Goal: Find specific page/section: Find specific page/section

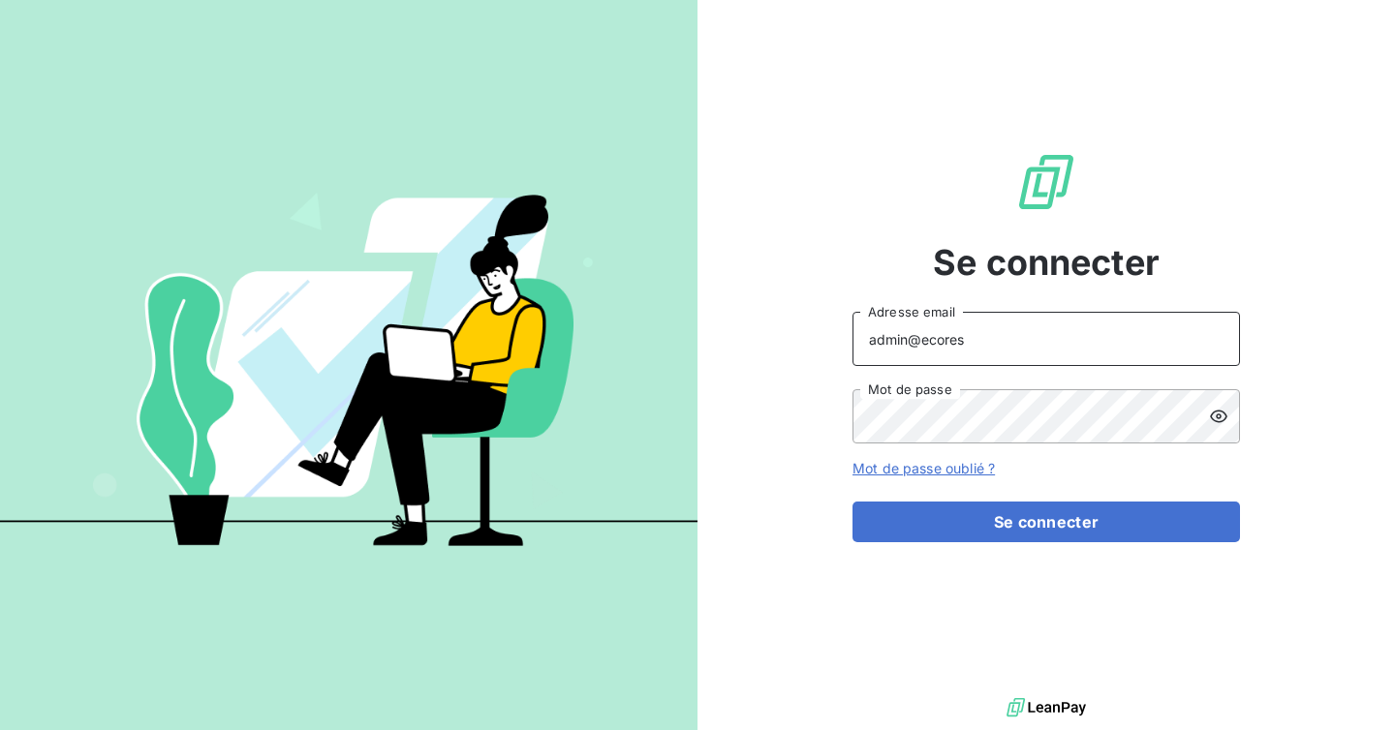
click at [999, 332] on input "admin@ecores" at bounding box center [1045, 339] width 387 height 54
type input "admin@tiptoptapis"
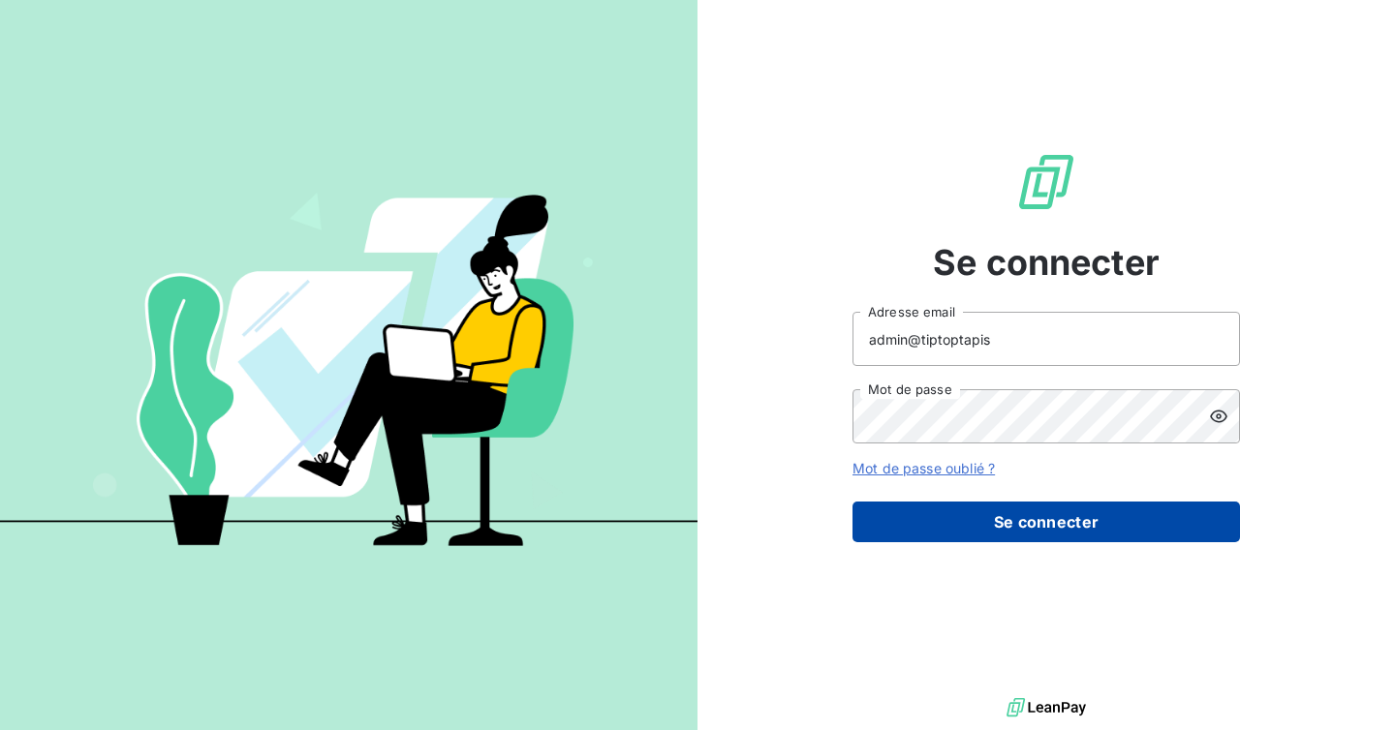
click at [992, 526] on button "Se connecter" at bounding box center [1045, 522] width 387 height 41
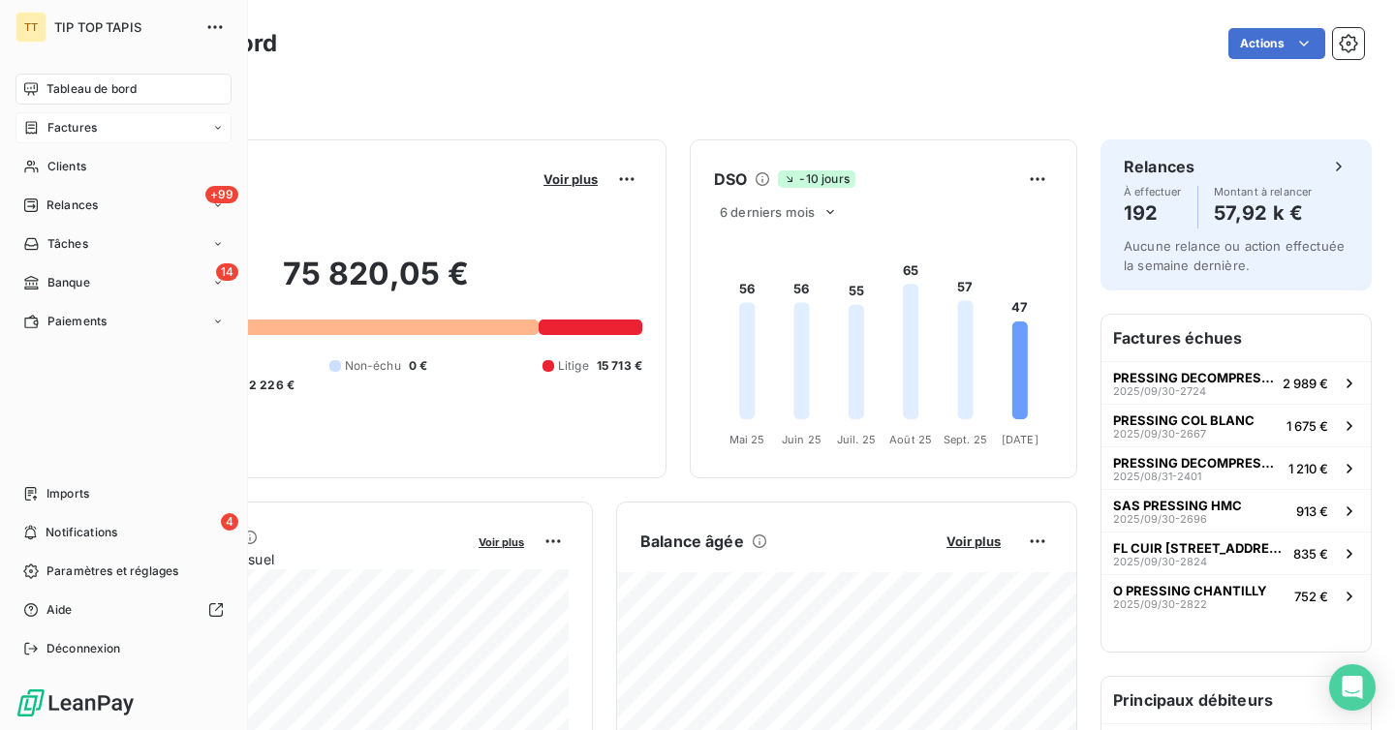
click at [53, 134] on span "Factures" at bounding box center [71, 127] width 49 height 17
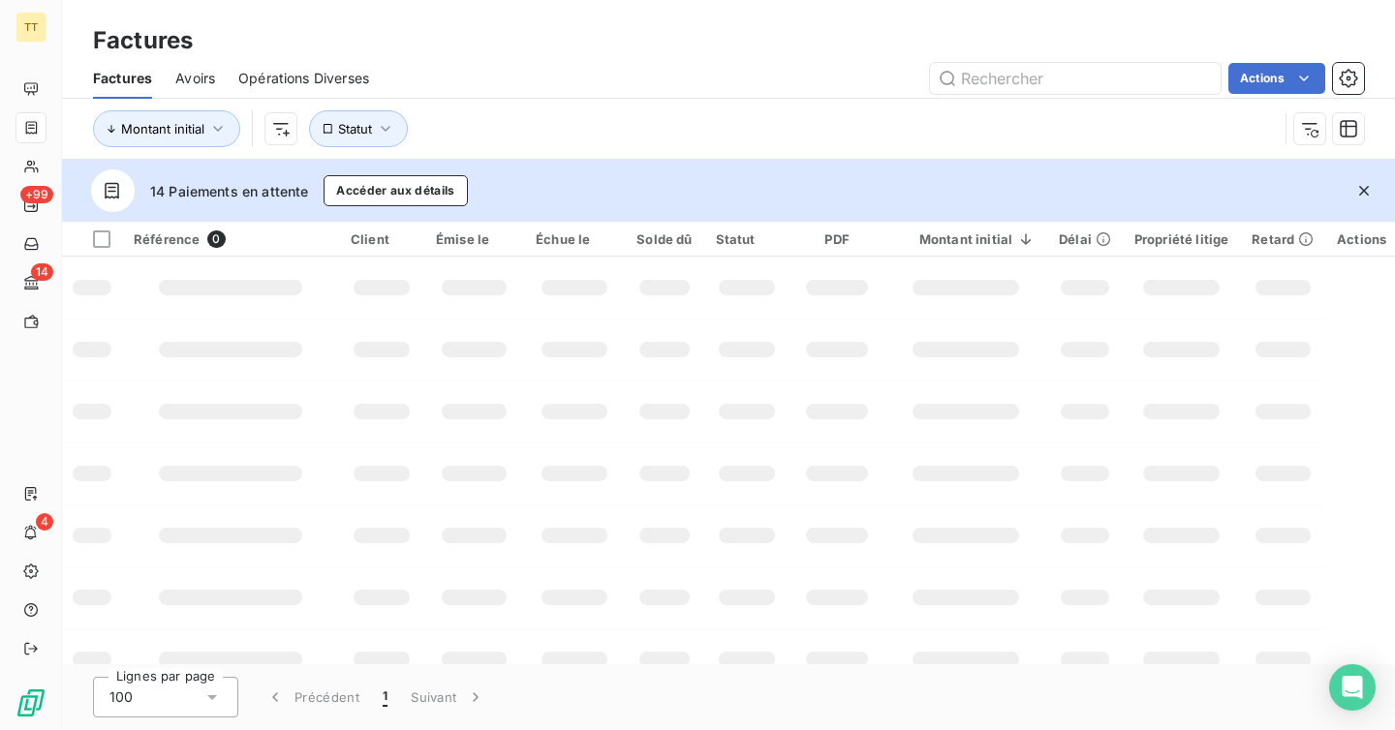
click at [172, 75] on div "Factures Avoirs Opérations Diverses Actions" at bounding box center [728, 78] width 1333 height 41
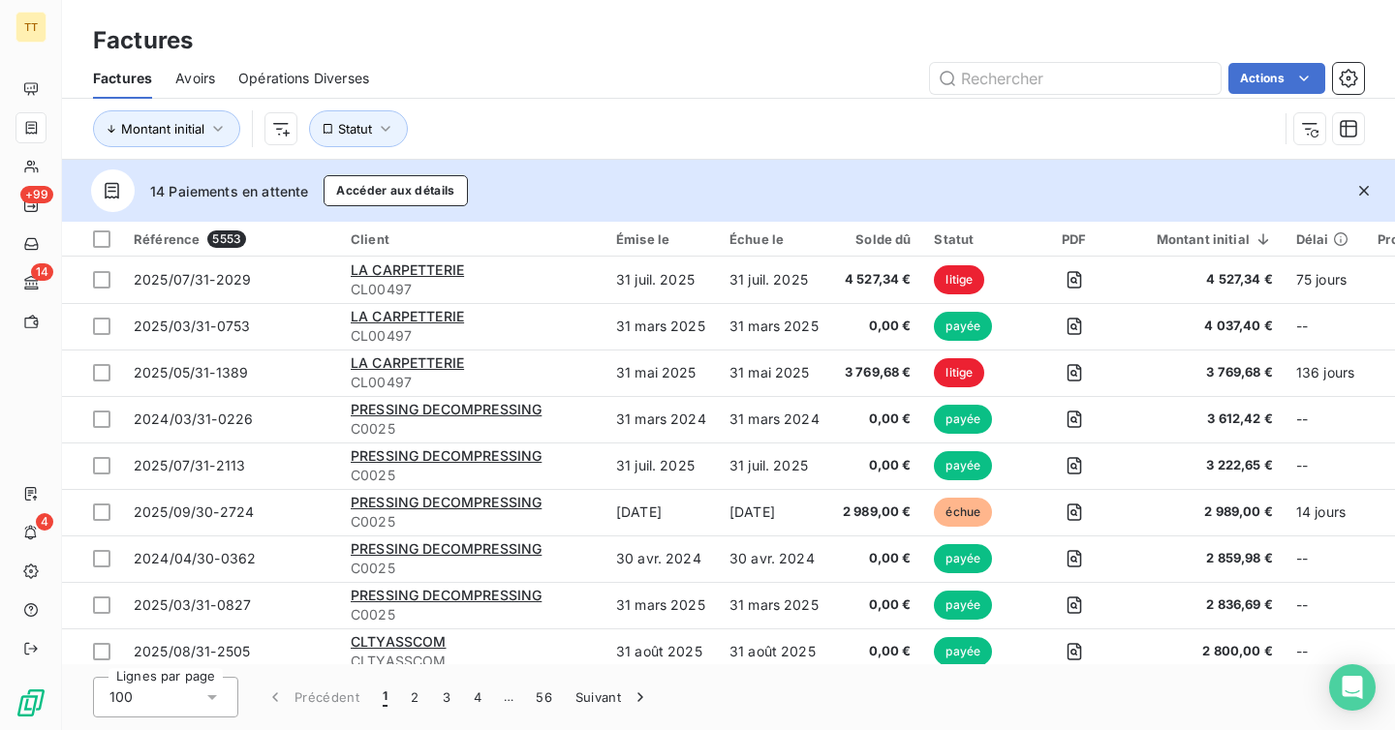
click at [183, 78] on span "Avoirs" at bounding box center [195, 78] width 40 height 19
